Goal: Task Accomplishment & Management: Manage account settings

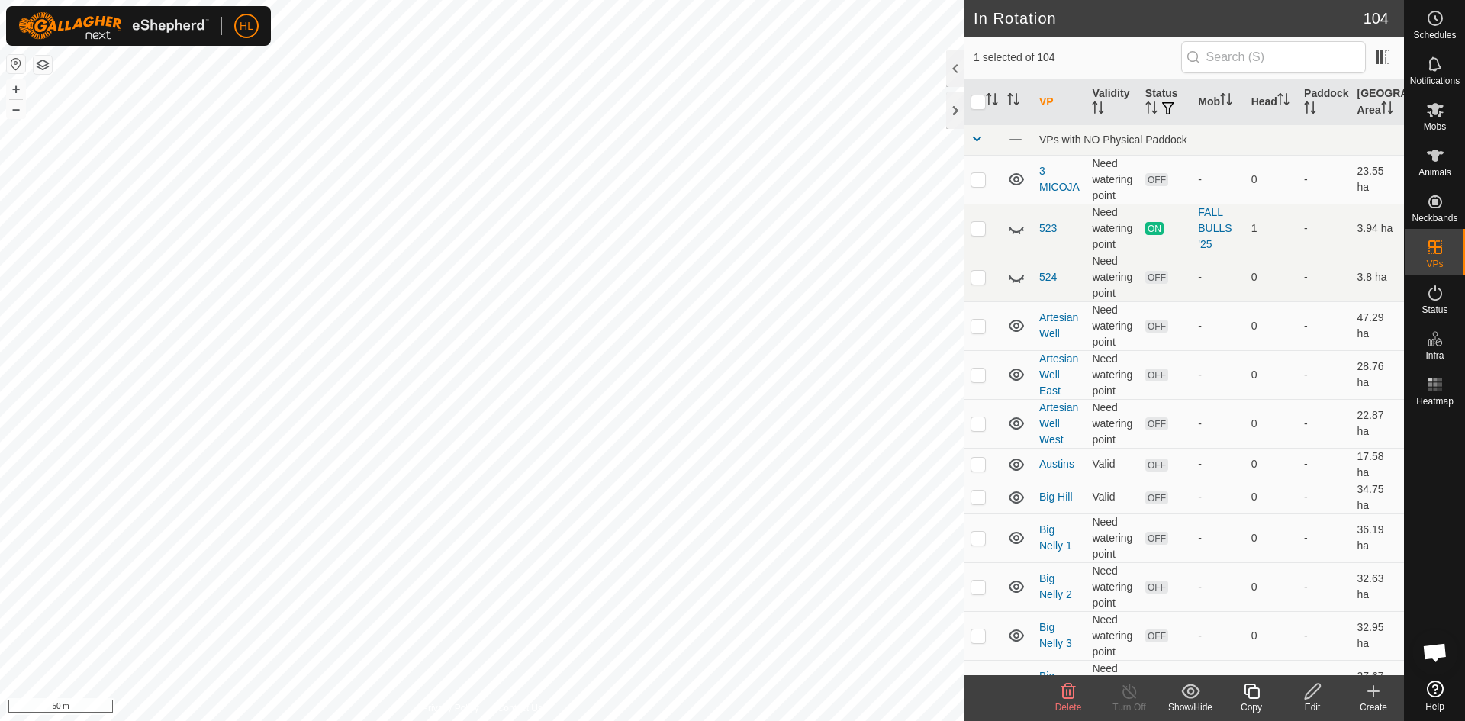
click at [1322, 699] on edit-svg-icon at bounding box center [1312, 691] width 61 height 18
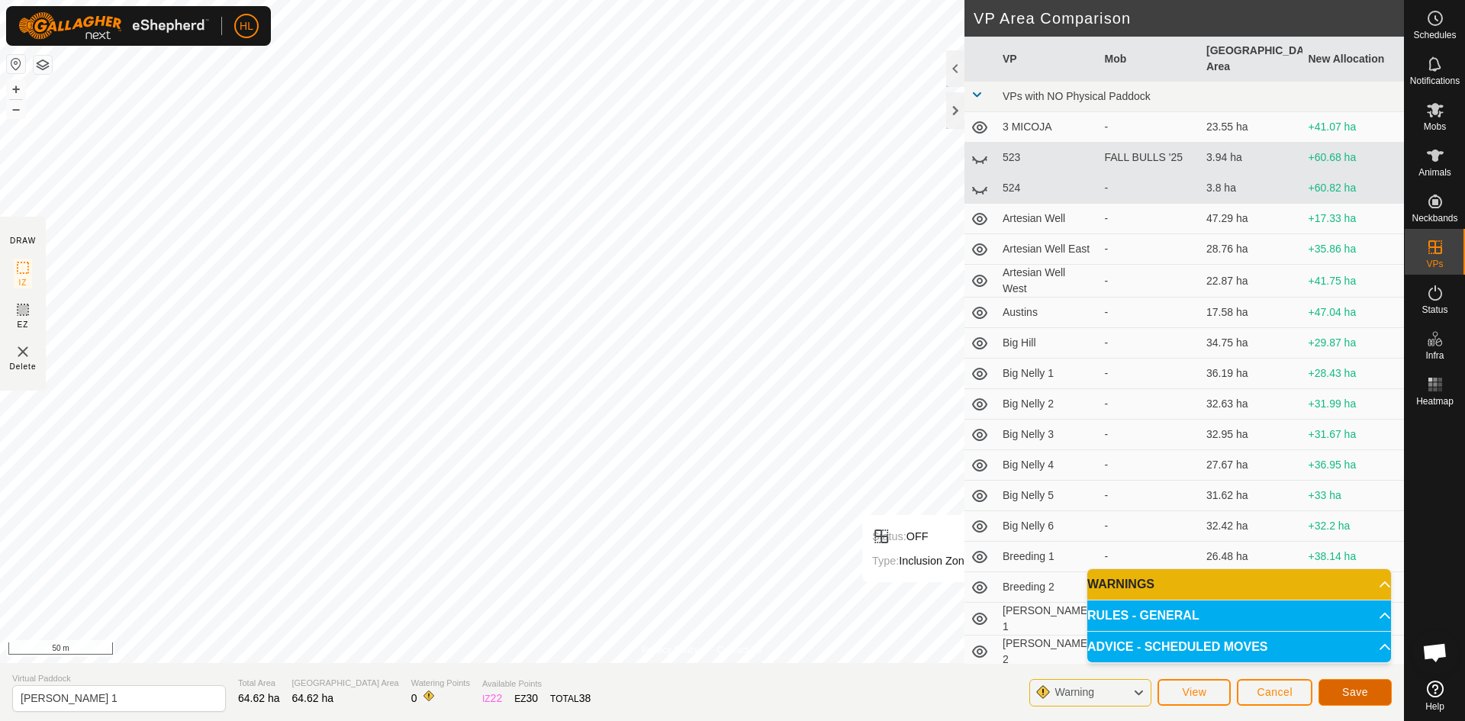
click at [1339, 691] on button "Save" at bounding box center [1354, 692] width 73 height 27
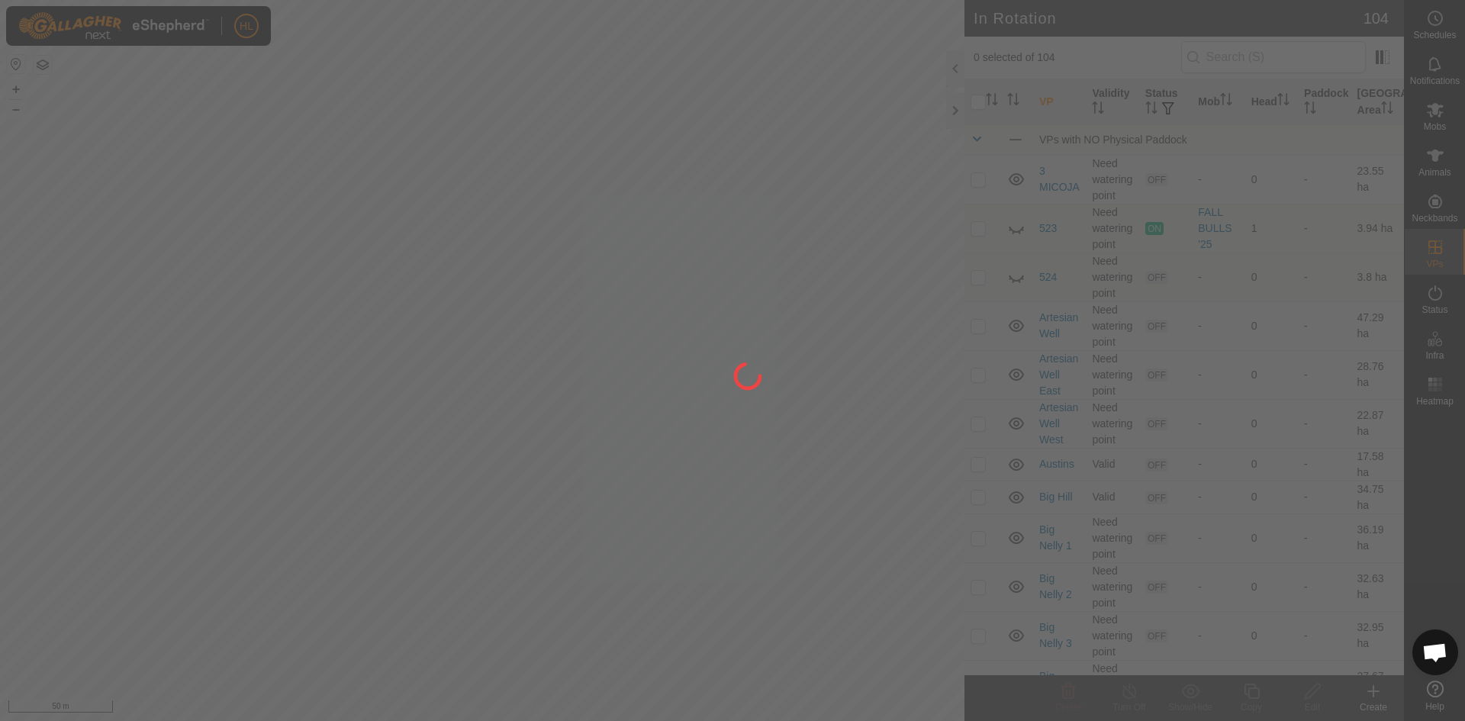
drag, startPoint x: 567, startPoint y: 534, endPoint x: 532, endPoint y: 536, distance: 35.2
click at [532, 536] on div at bounding box center [732, 360] width 1465 height 721
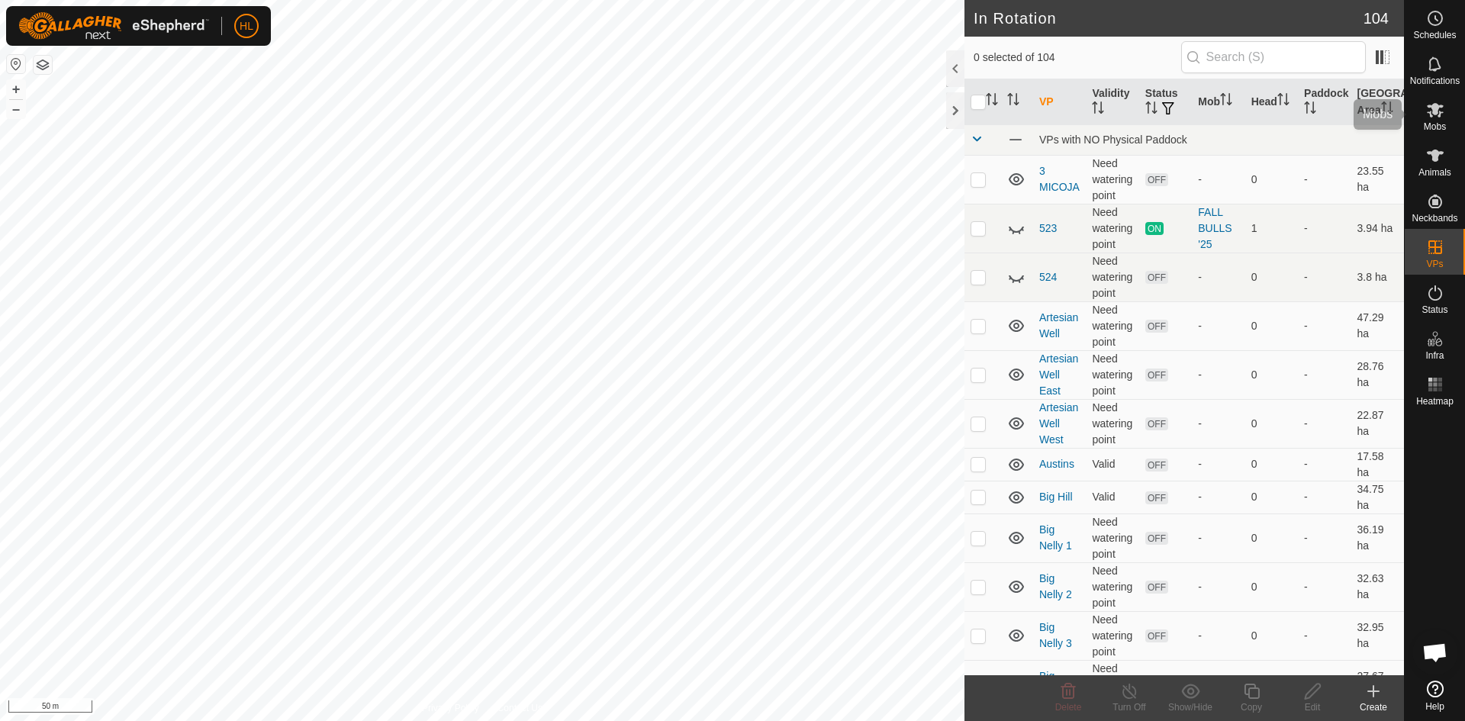
click at [1434, 117] on icon at bounding box center [1435, 110] width 18 height 18
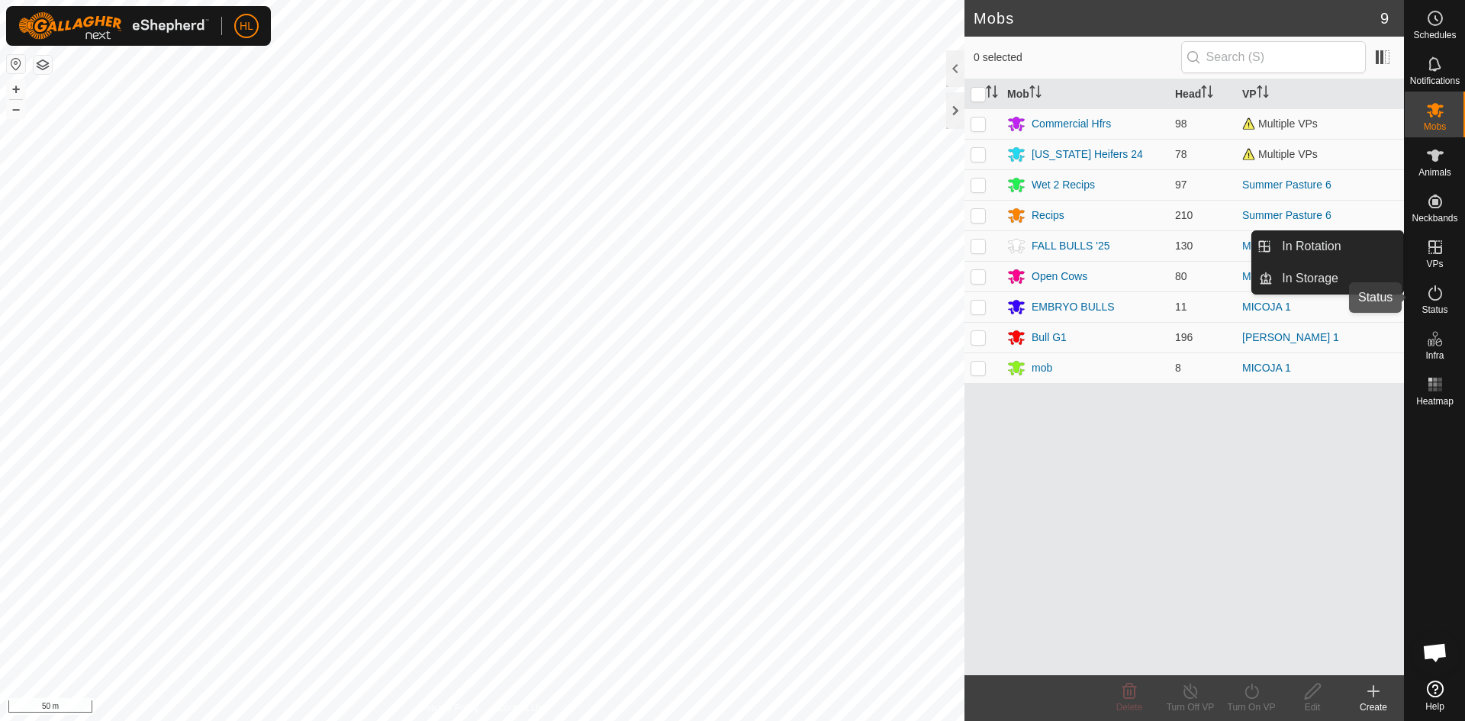
click at [1430, 304] on es-activation-svg-icon at bounding box center [1434, 293] width 27 height 24
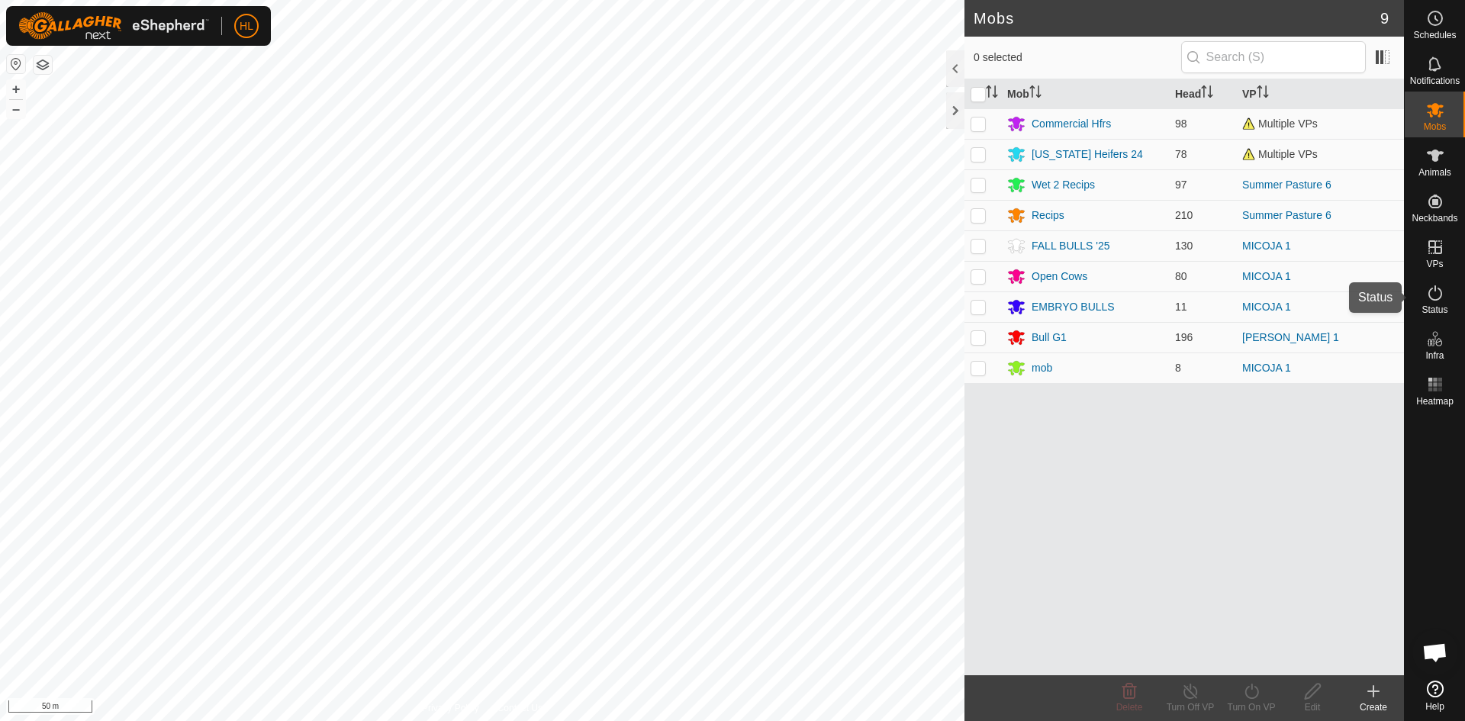
click at [1430, 304] on es-activation-svg-icon at bounding box center [1434, 293] width 27 height 24
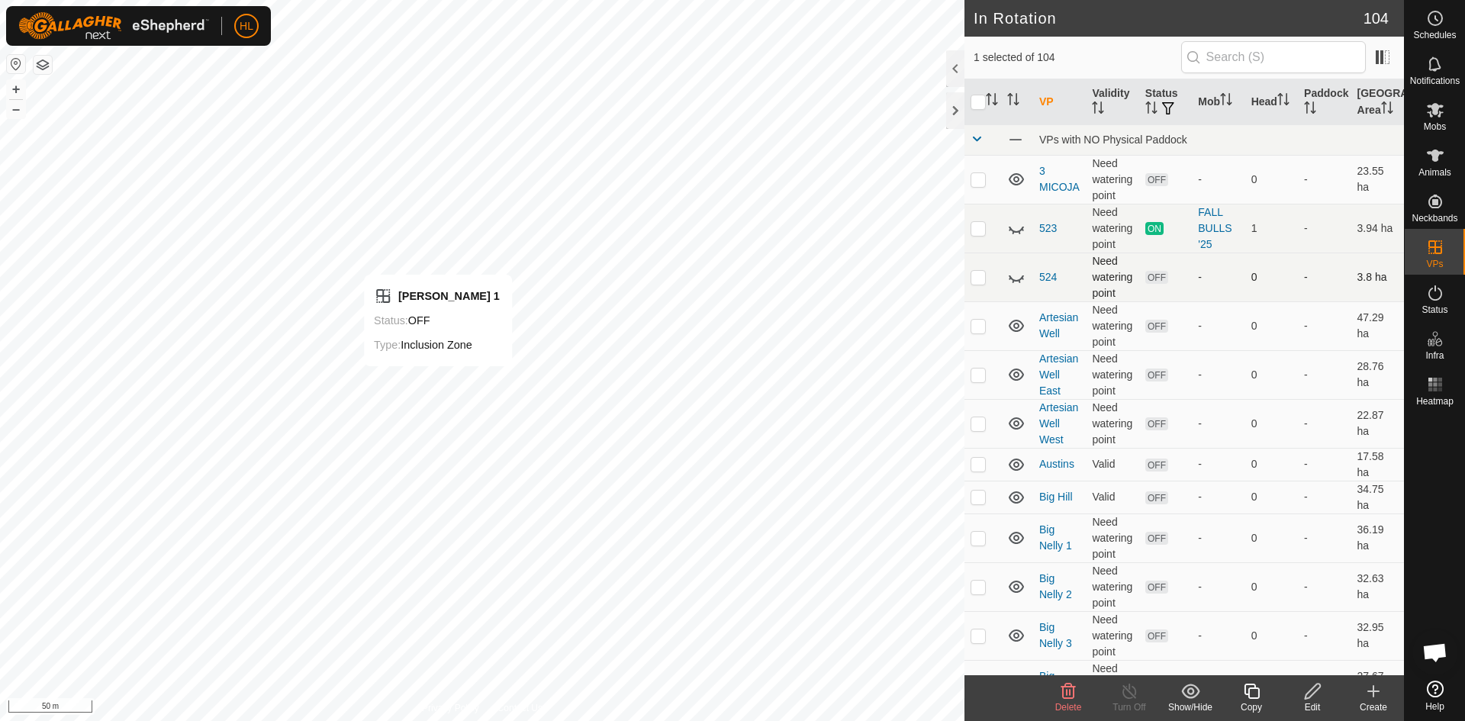
checkbox input "false"
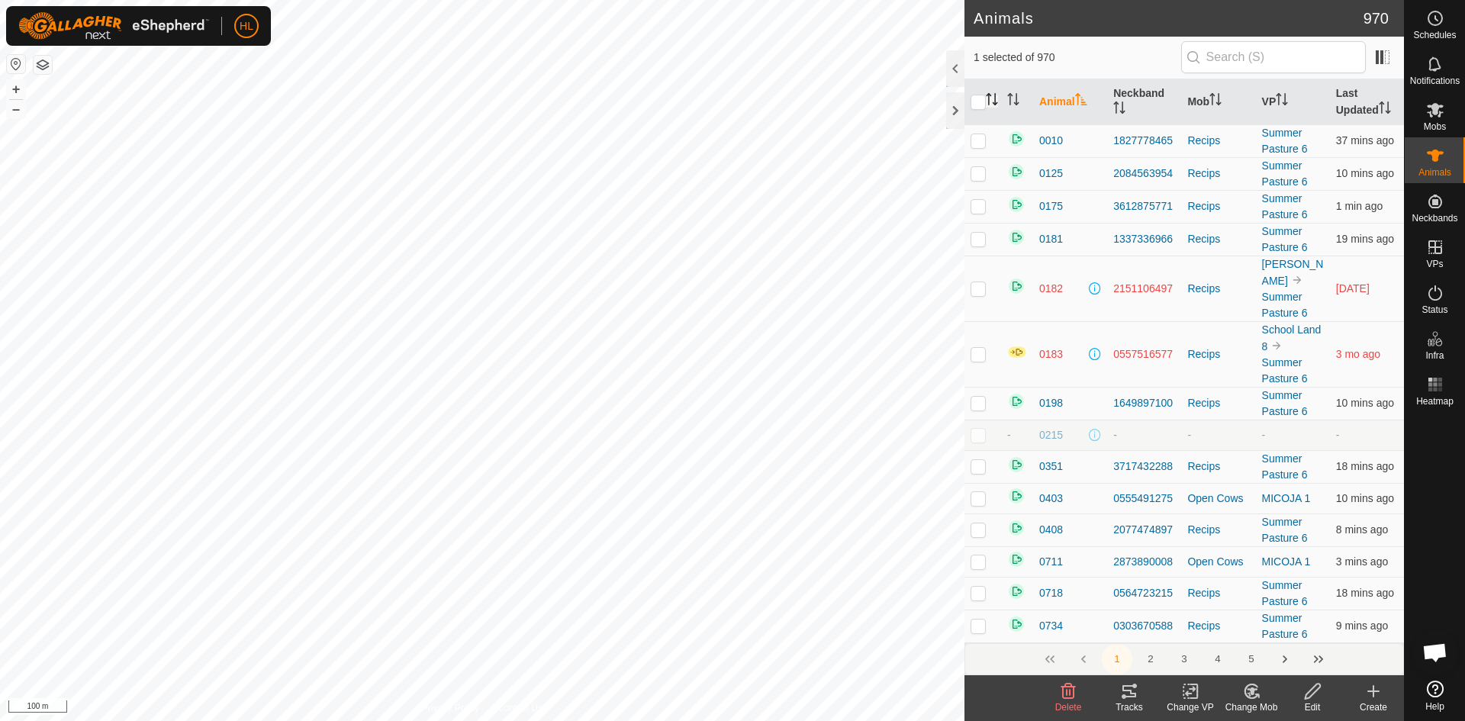
click at [995, 104] on icon "Activate to sort" at bounding box center [995, 99] width 2 height 12
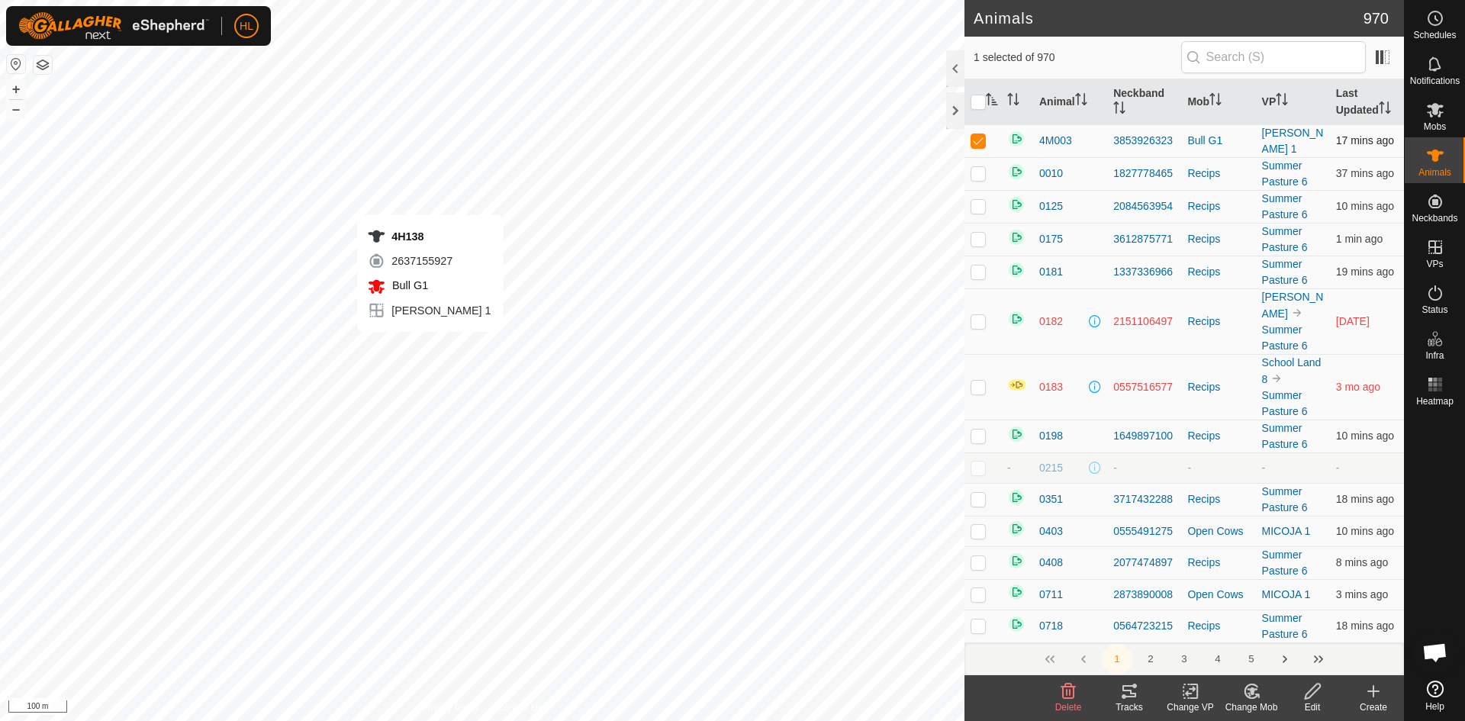
checkbox input "false"
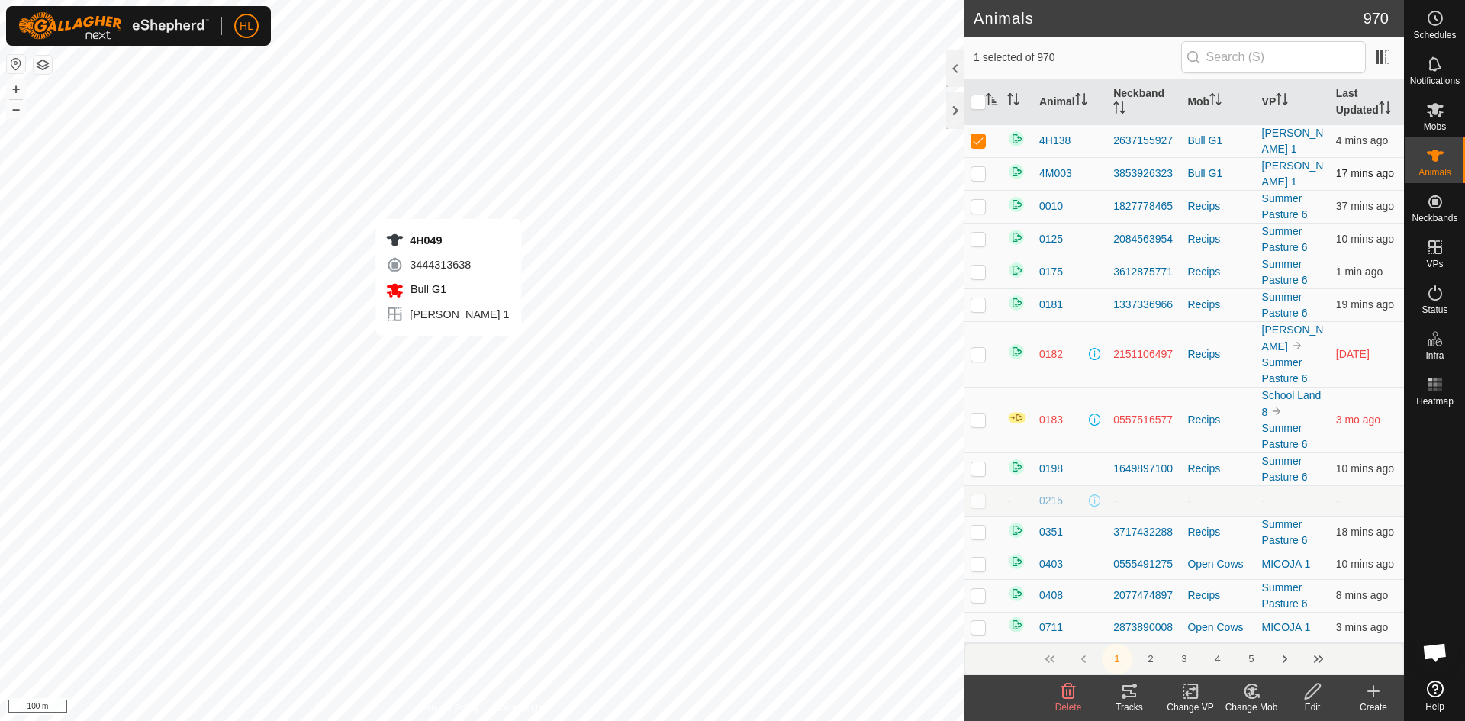
checkbox input "false"
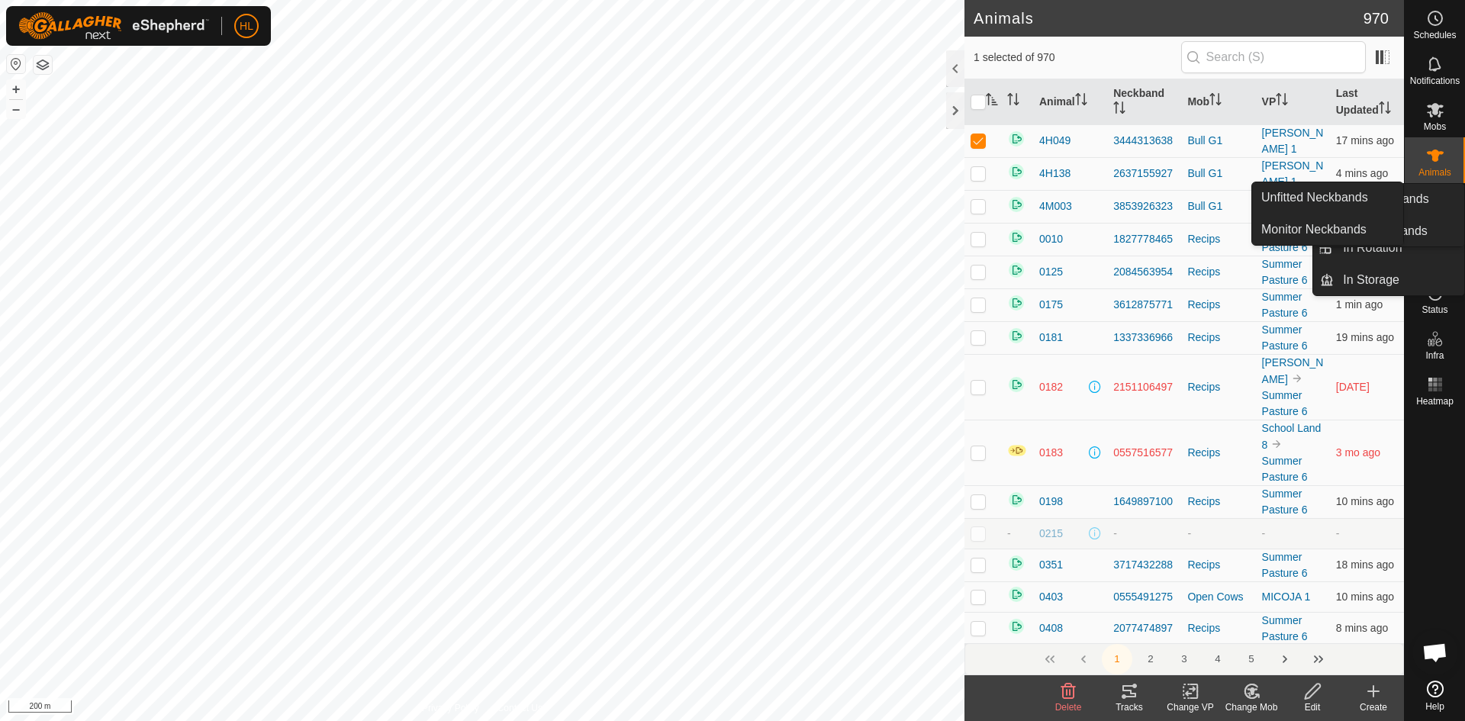
click at [1446, 208] on es-neckbands-svg-icon at bounding box center [1434, 201] width 27 height 24
